Goal: Transaction & Acquisition: Obtain resource

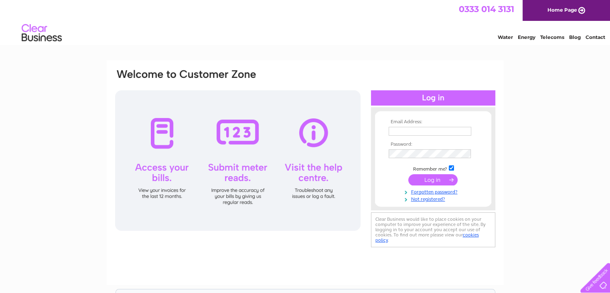
type input "pcg92010@gmail.com"
click at [429, 181] on input "submit" at bounding box center [432, 179] width 49 height 11
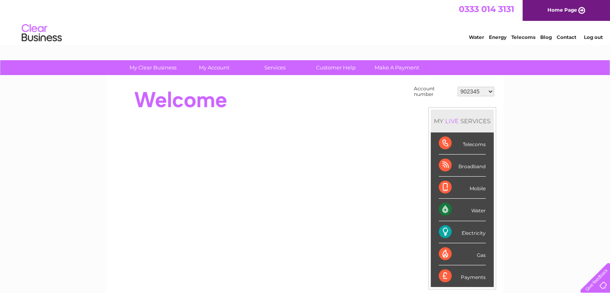
click at [443, 228] on div "Electricity" at bounding box center [462, 232] width 47 height 22
click at [490, 92] on select "902345 30318421" at bounding box center [476, 92] width 36 height 10
click at [458, 87] on select "902345 30318421" at bounding box center [476, 92] width 36 height 10
click at [446, 227] on div "Electricity" at bounding box center [462, 232] width 47 height 22
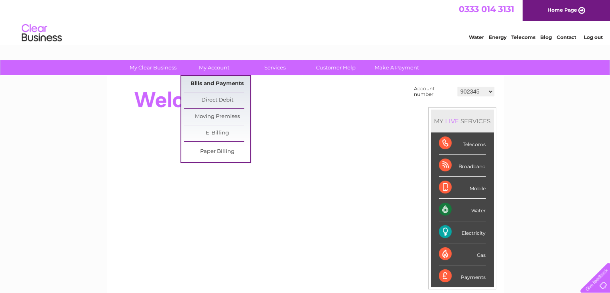
click at [211, 79] on link "Bills and Payments" at bounding box center [217, 84] width 66 height 16
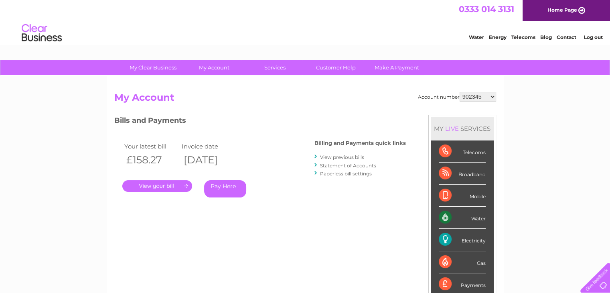
scroll to position [40, 0]
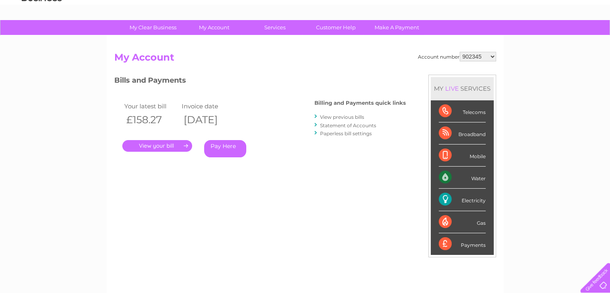
click at [152, 143] on link "." at bounding box center [157, 146] width 70 height 12
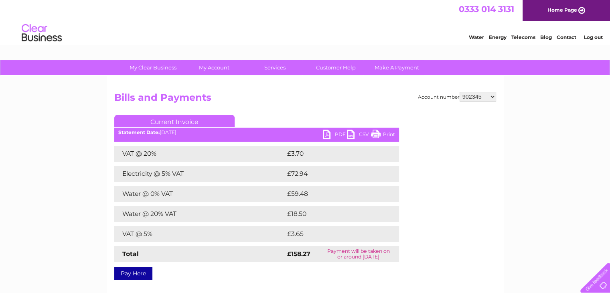
click at [494, 97] on select "902345 30318421" at bounding box center [478, 97] width 36 height 10
click at [369, 97] on h2 "Bills and Payments" at bounding box center [305, 99] width 382 height 15
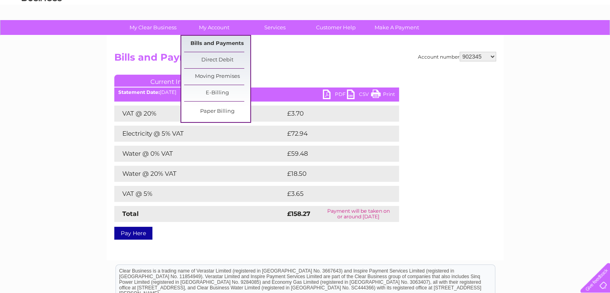
click at [210, 41] on link "Bills and Payments" at bounding box center [217, 44] width 66 height 16
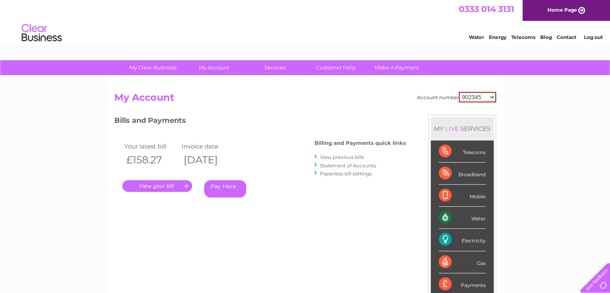
click at [159, 183] on link "." at bounding box center [157, 186] width 70 height 12
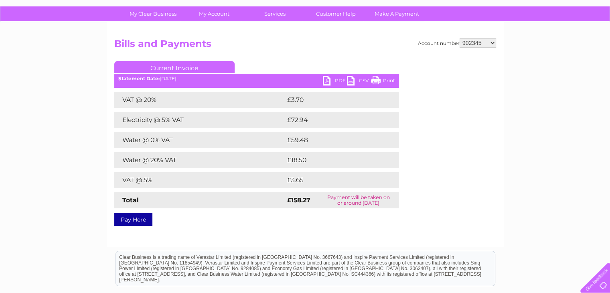
scroll to position [40, 0]
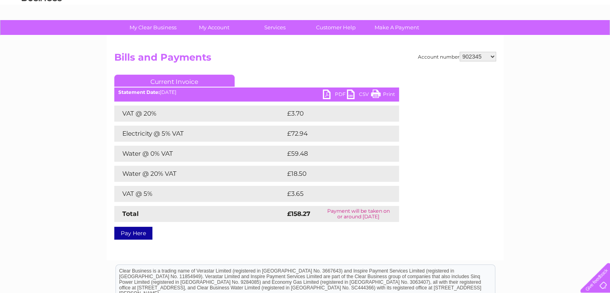
click at [338, 91] on link "PDF" at bounding box center [335, 95] width 24 height 12
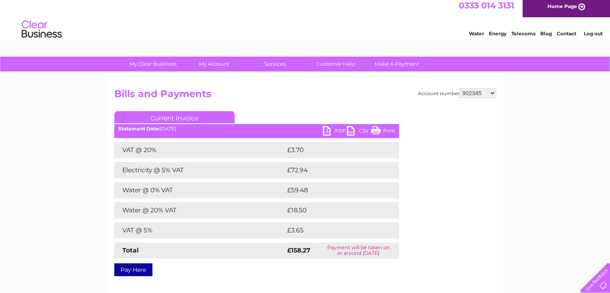
scroll to position [0, 0]
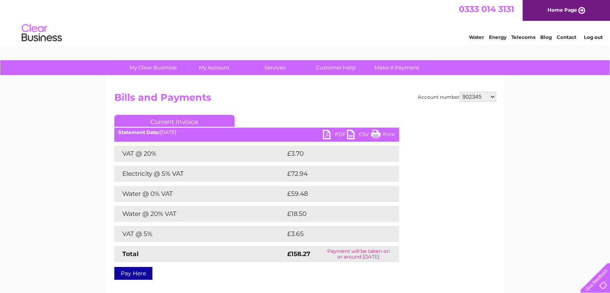
click at [266, 41] on div "Water Energy Telecoms Blog Contact Log out" at bounding box center [305, 34] width 610 height 26
